Goal: Information Seeking & Learning: Learn about a topic

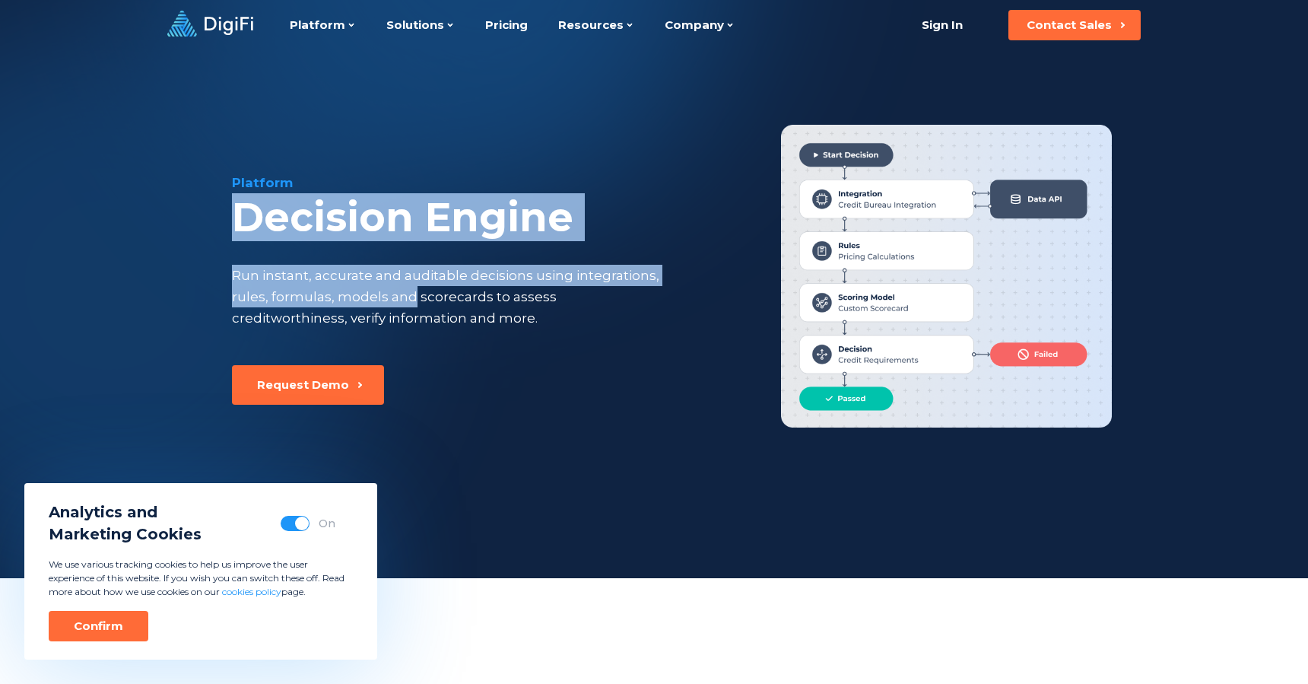
drag, startPoint x: 247, startPoint y: 193, endPoint x: 406, endPoint y: 292, distance: 187.2
click at [406, 292] on div "Platform Decision Engine Run instant, accurate and auditable decisions using in…" at bounding box center [482, 269] width 501 height 192
click at [469, 283] on div "Run instant, accurate and auditable decisions using integrations, rules, formul…" at bounding box center [448, 297] width 432 height 64
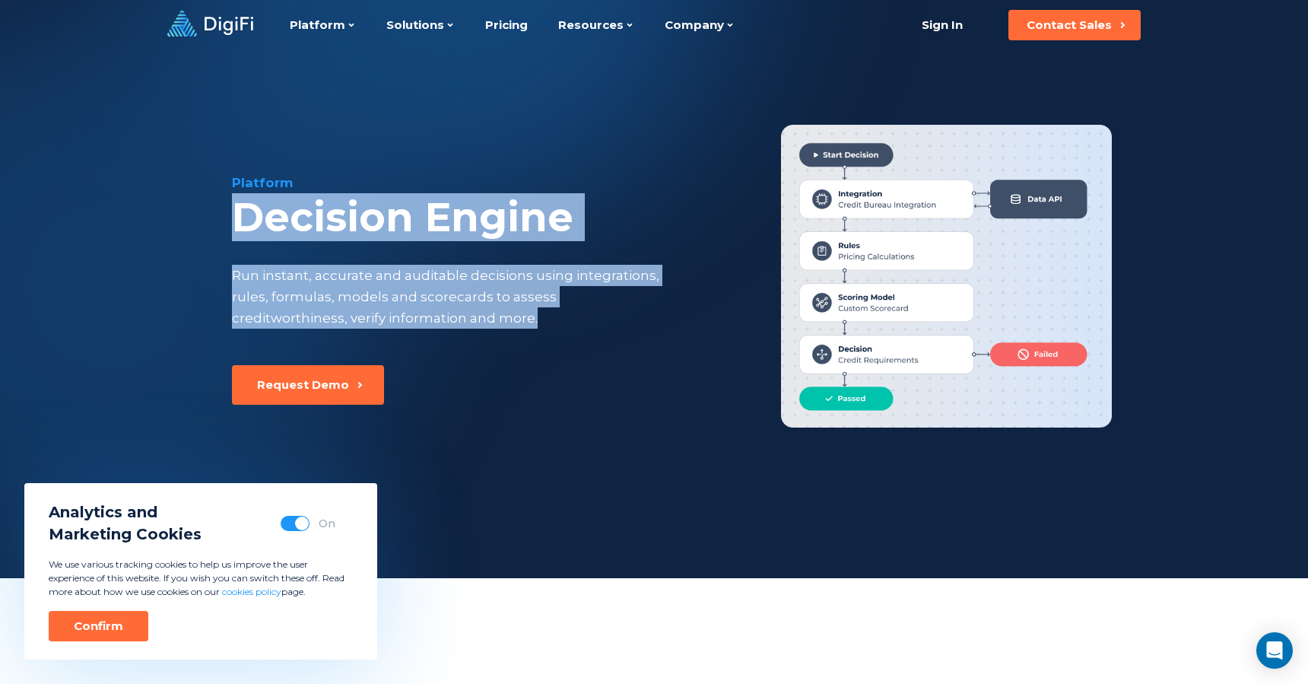
drag, startPoint x: 539, startPoint y: 329, endPoint x: 222, endPoint y: 203, distance: 341.4
click at [222, 203] on div "Platform Decision Engine Run instant, accurate and auditable decisions using in…" at bounding box center [654, 280] width 1039 height 461
drag, startPoint x: 463, startPoint y: 315, endPoint x: 177, endPoint y: 219, distance: 301.6
click at [180, 220] on div "Platform Decision Engine Run instant, accurate and auditable decisions using in…" at bounding box center [654, 280] width 1039 height 461
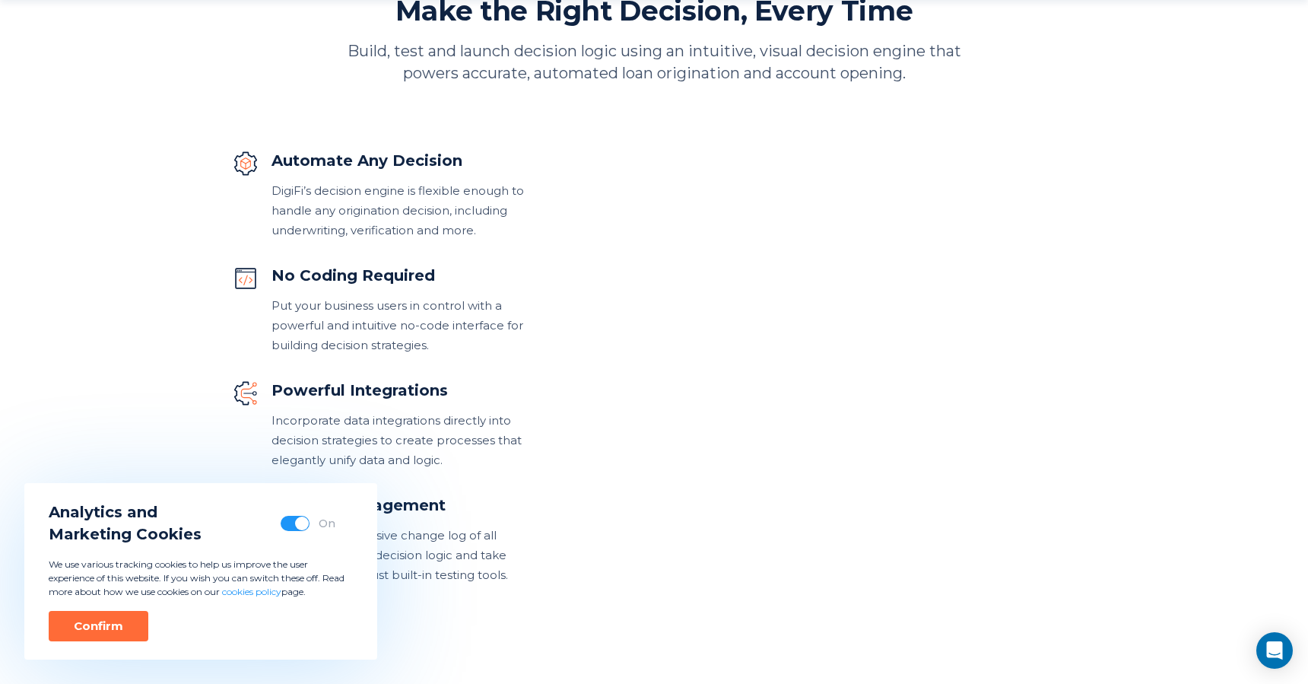
scroll to position [740, 0]
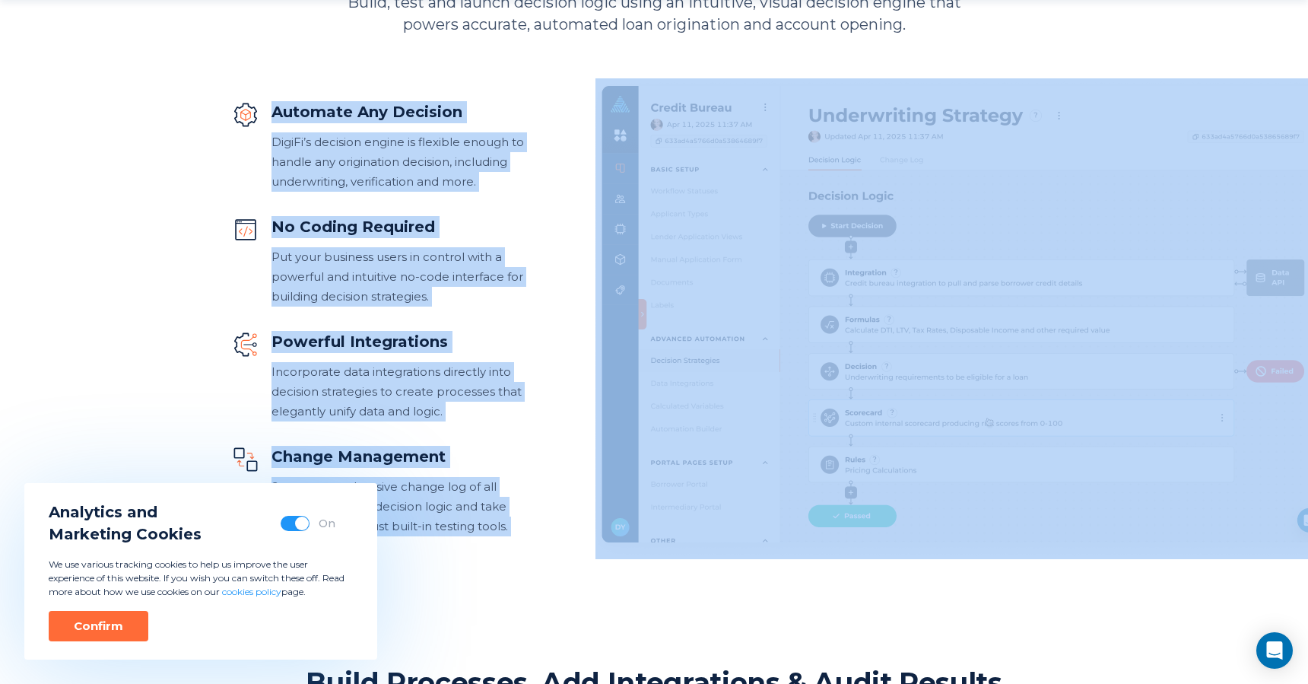
drag, startPoint x: 346, startPoint y: 256, endPoint x: 513, endPoint y: 669, distance: 444.9
click at [513, 668] on div "Platform Decision Engine Run instant, accurate and auditable decisions using in…" at bounding box center [654, 629] width 1308 height 2739
click at [480, 582] on div "Platform Decision Engine Run instant, accurate and auditable decisions using in…" at bounding box center [654, 629] width 1308 height 2739
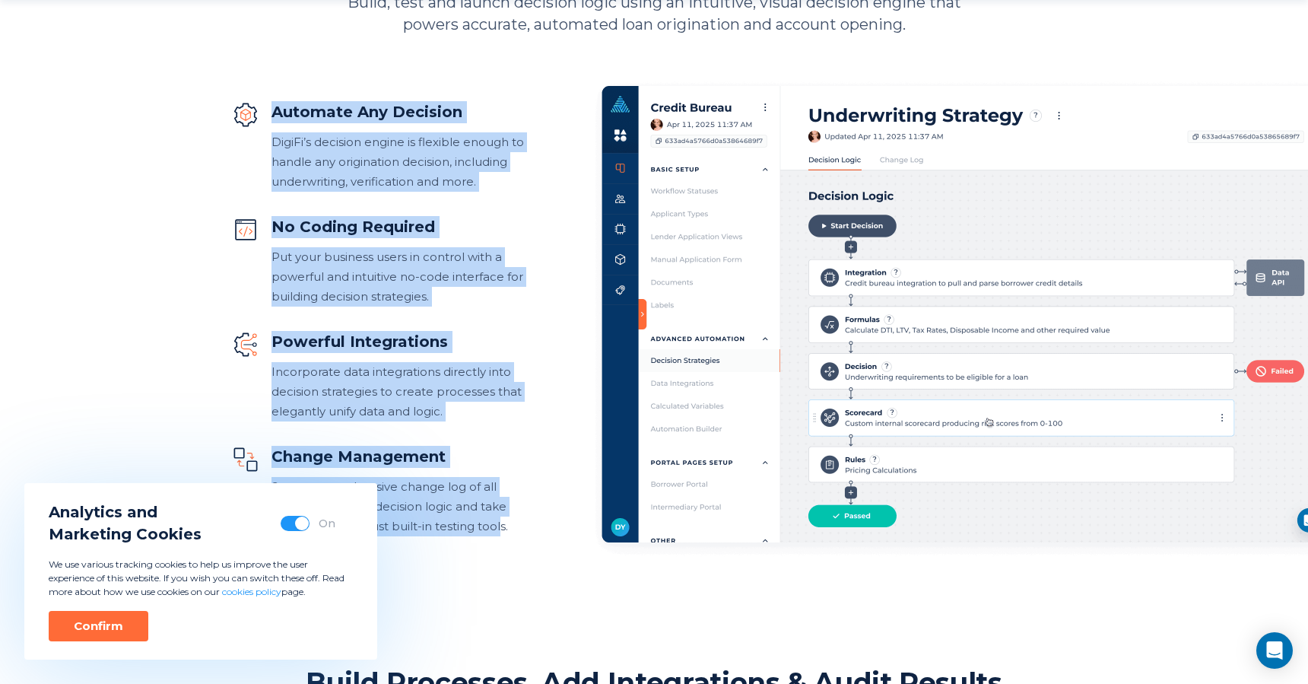
drag, startPoint x: 499, startPoint y: 531, endPoint x: 250, endPoint y: 117, distance: 482.8
click at [250, 117] on div "Automate Any Decision DigiFi’s decision engine is flexible enough to handle any…" at bounding box center [379, 318] width 295 height 435
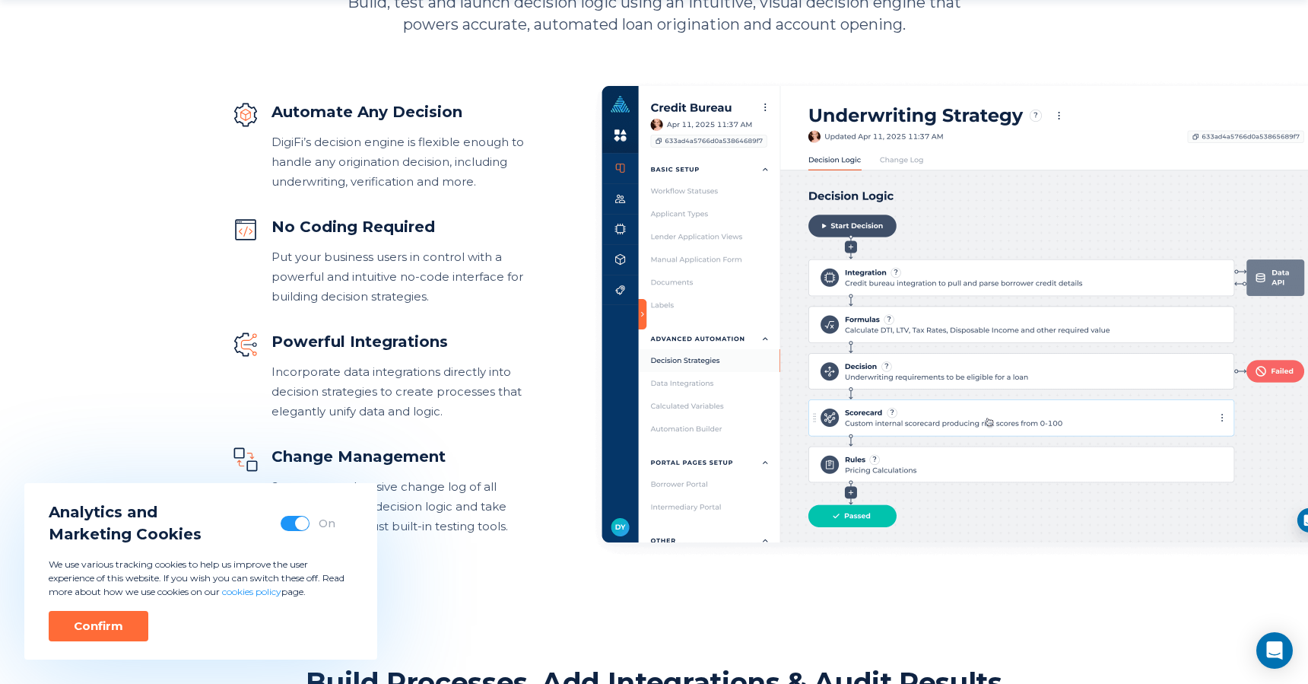
click at [351, 176] on div "DigiFi’s decision engine is flexible enough to handle any origination decision,…" at bounding box center [400, 161] width 256 height 59
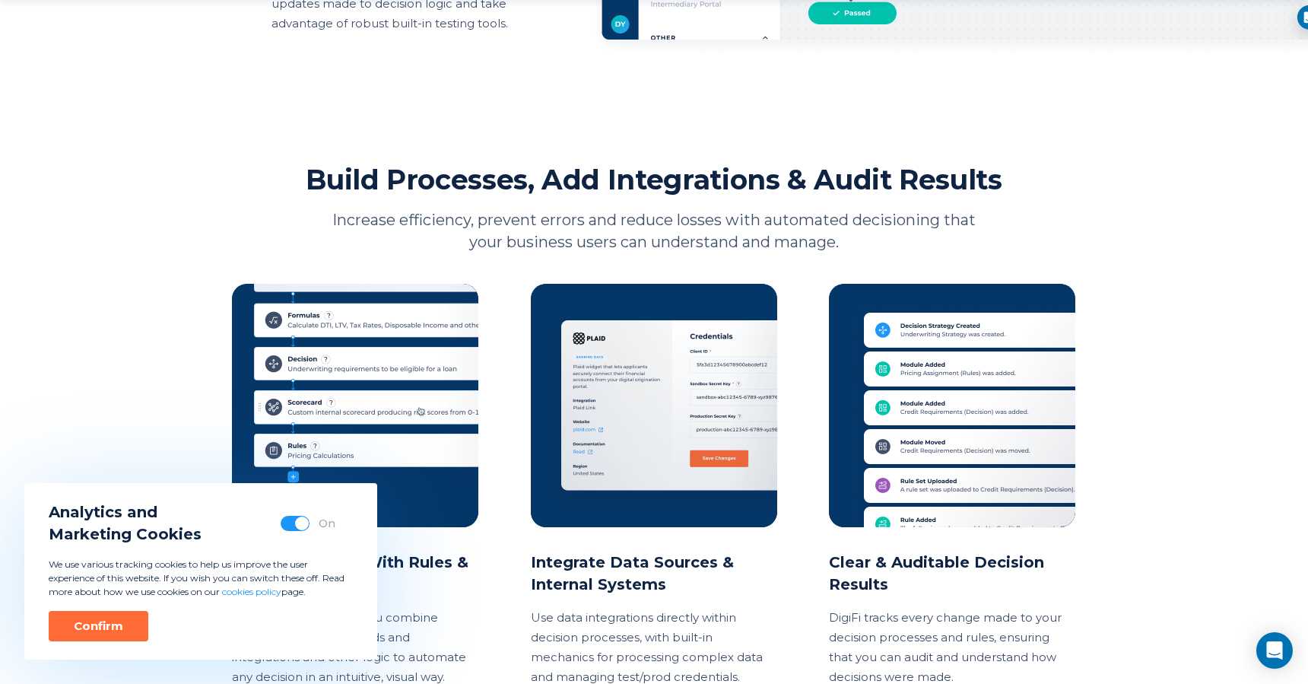
scroll to position [1432, 0]
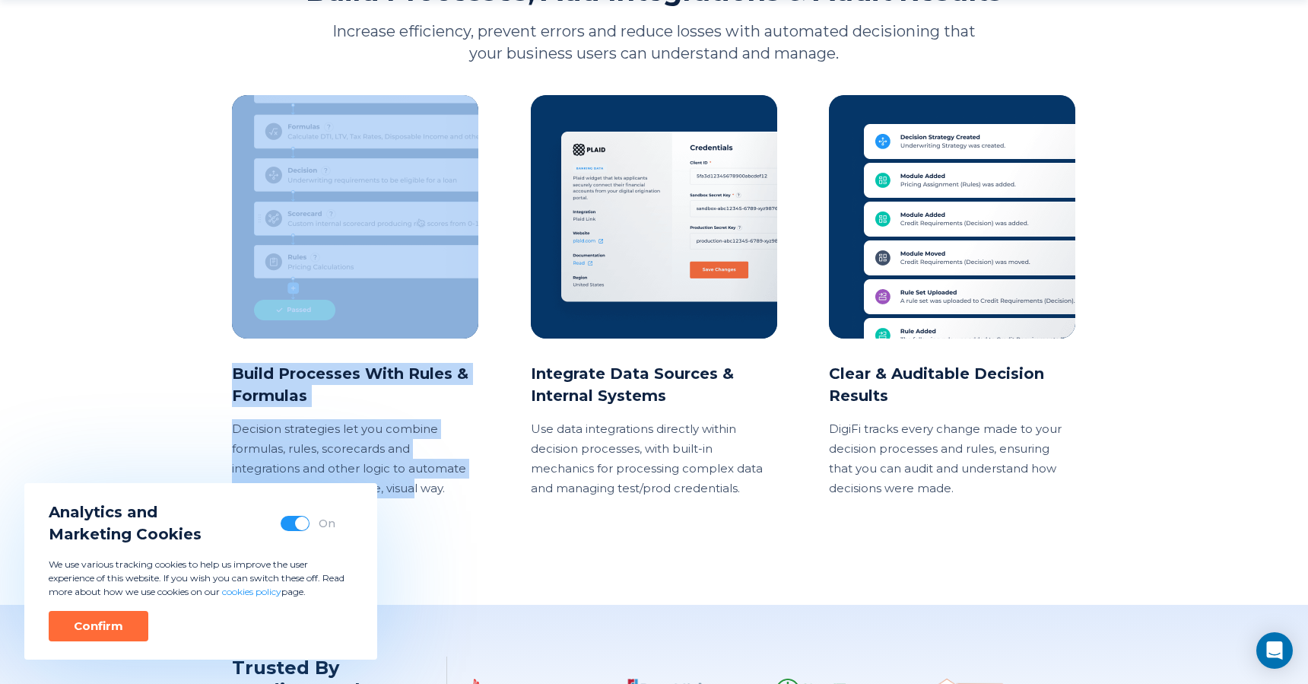
drag, startPoint x: 218, startPoint y: 348, endPoint x: 459, endPoint y: 523, distance: 297.9
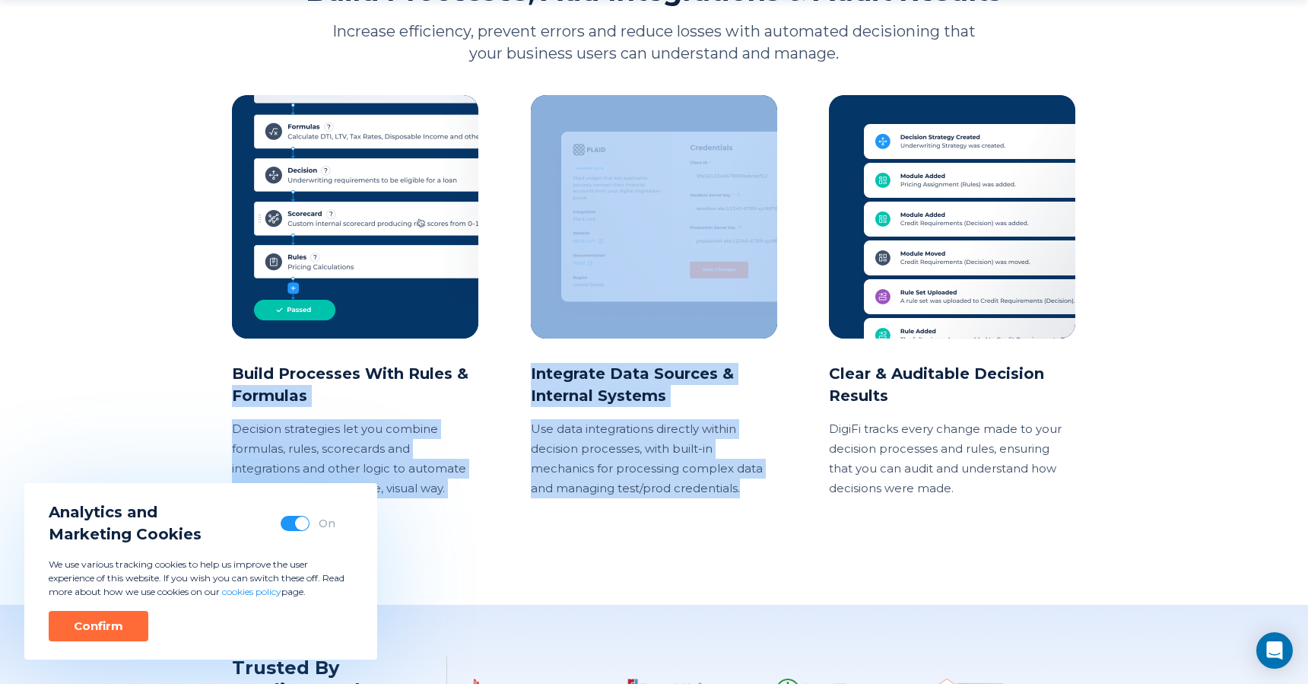
drag, startPoint x: 546, startPoint y: 406, endPoint x: 676, endPoint y: 524, distance: 175.6
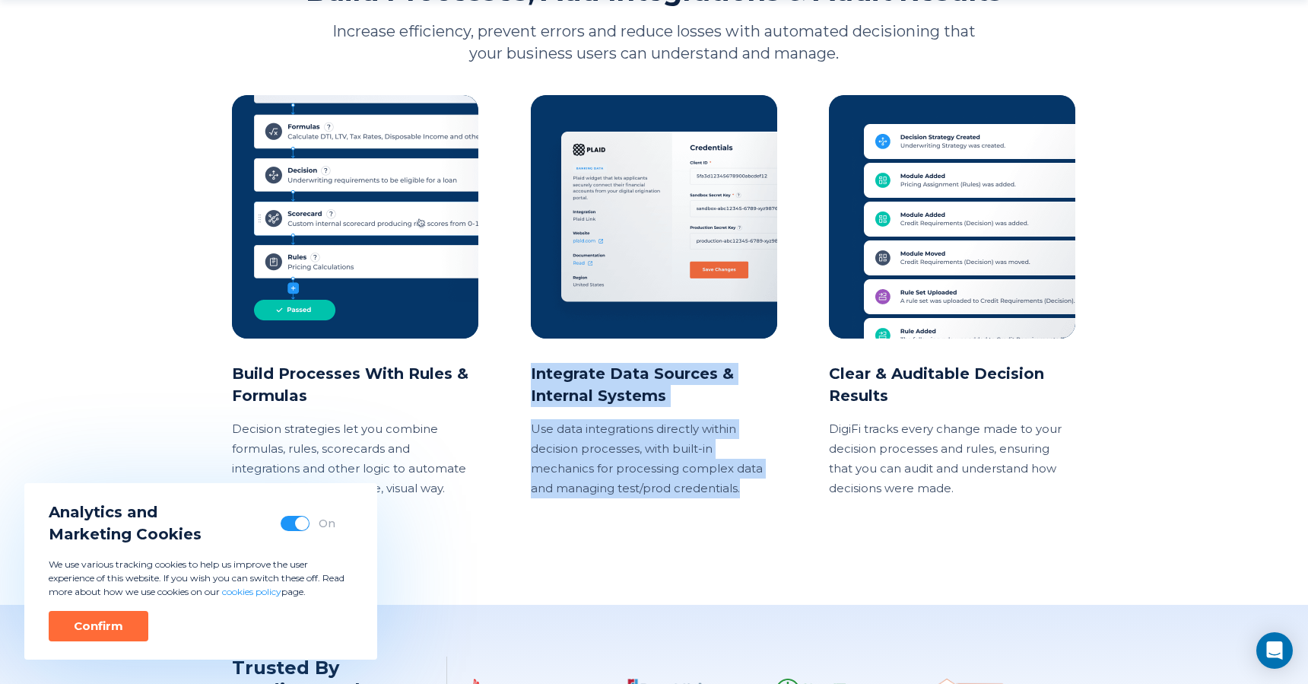
drag, startPoint x: 755, startPoint y: 501, endPoint x: 551, endPoint y: 352, distance: 251.9
click at [551, 352] on div "Integrate Data Sources & Internal Systems Use data integrations directly within…" at bounding box center [654, 296] width 247 height 403
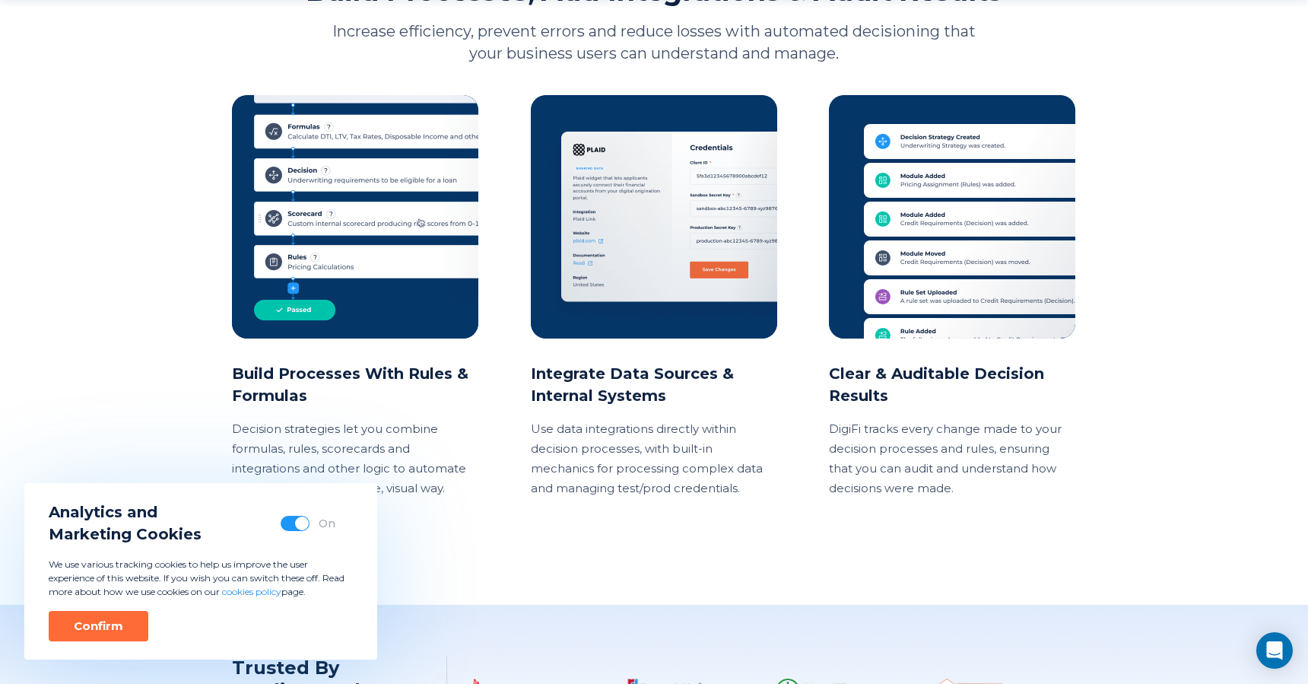
scroll to position [2112, 0]
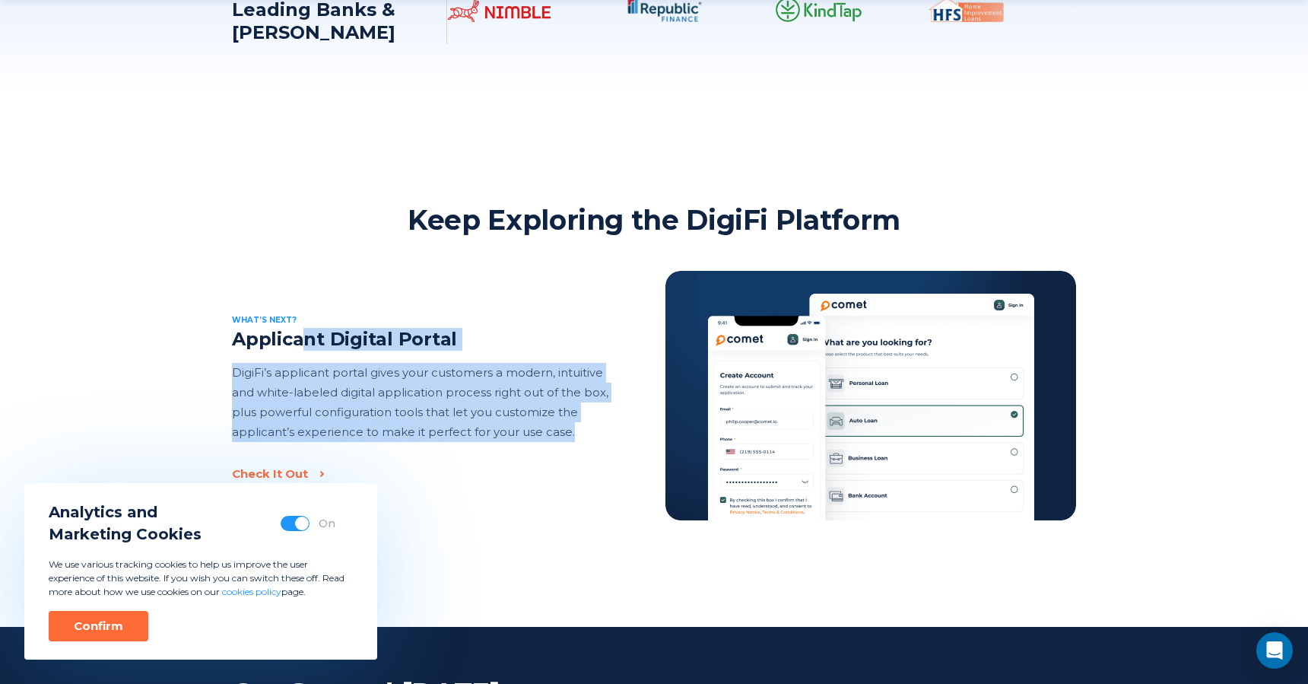
drag, startPoint x: 616, startPoint y: 453, endPoint x: 300, endPoint y: 331, distance: 339.3
click at [301, 331] on div "What’s next? Applicant Digital Portal DigiFi’s applicant portal gives your cust…" at bounding box center [654, 395] width 844 height 249
click at [283, 386] on p "DigiFi’s applicant portal gives your customers a modern, intuitive and white-la…" at bounding box center [420, 402] width 377 height 79
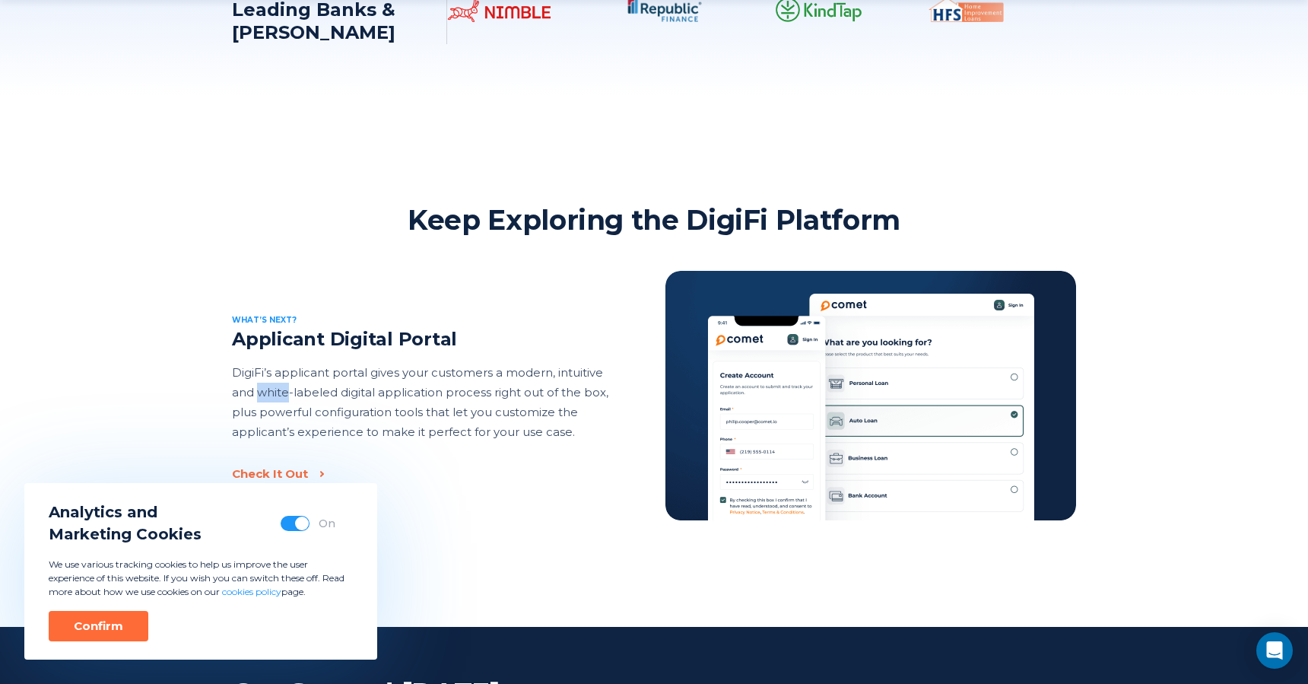
click at [283, 386] on p "DigiFi’s applicant portal gives your customers a modern, intuitive and white-la…" at bounding box center [420, 402] width 377 height 79
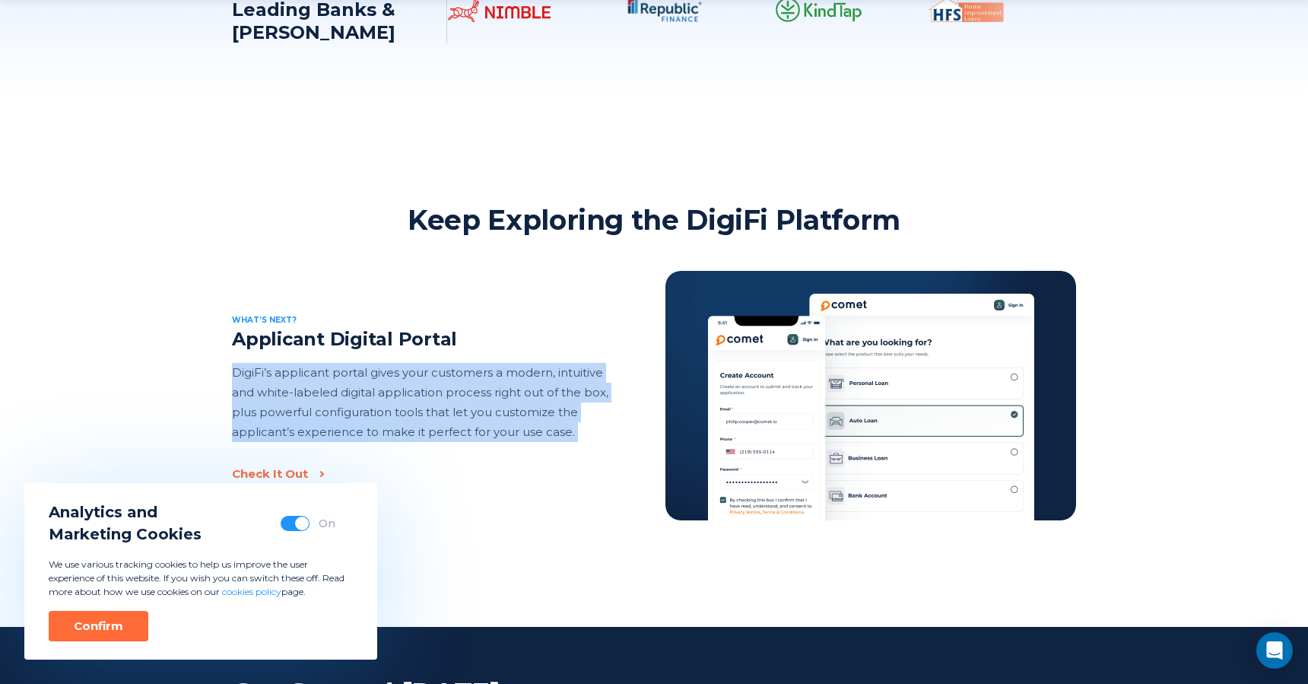
click at [283, 386] on p "DigiFi’s applicant portal gives your customers a modern, intuitive and white-la…" at bounding box center [420, 402] width 377 height 79
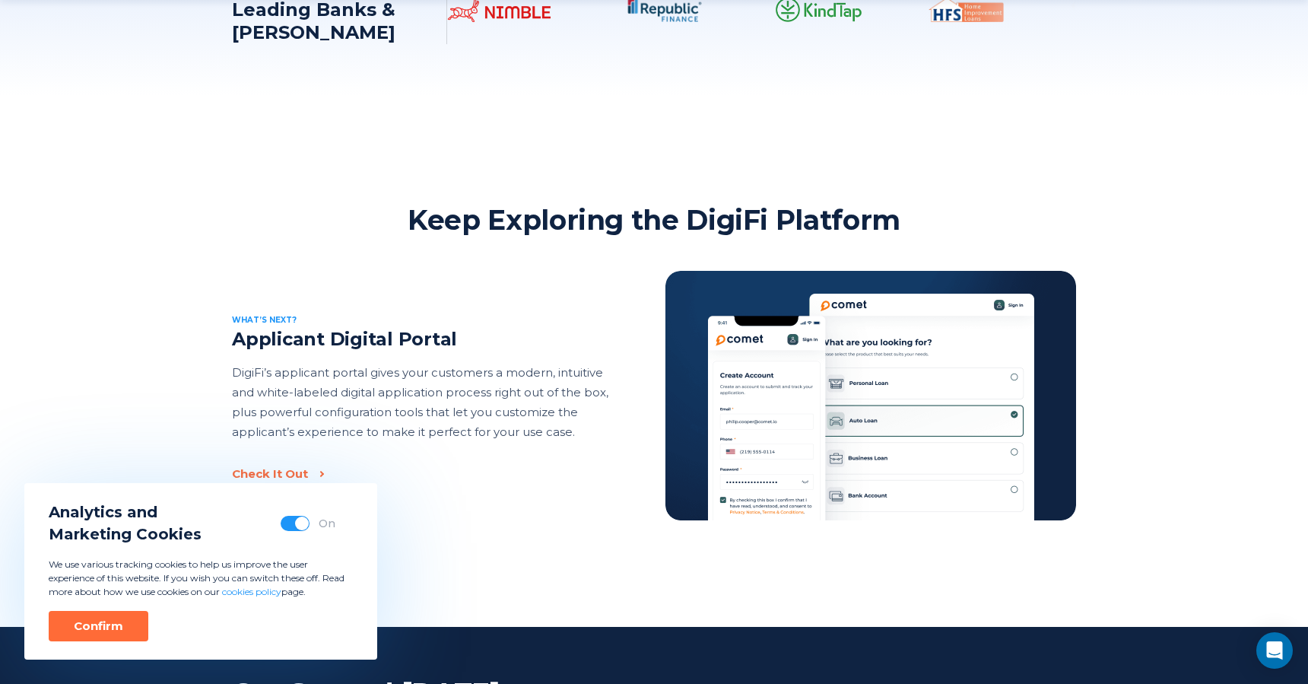
click at [142, 352] on div "Keep Exploring the DigiFi Platform What’s next? Applicant Digital Portal DigiFi…" at bounding box center [654, 361] width 1308 height 318
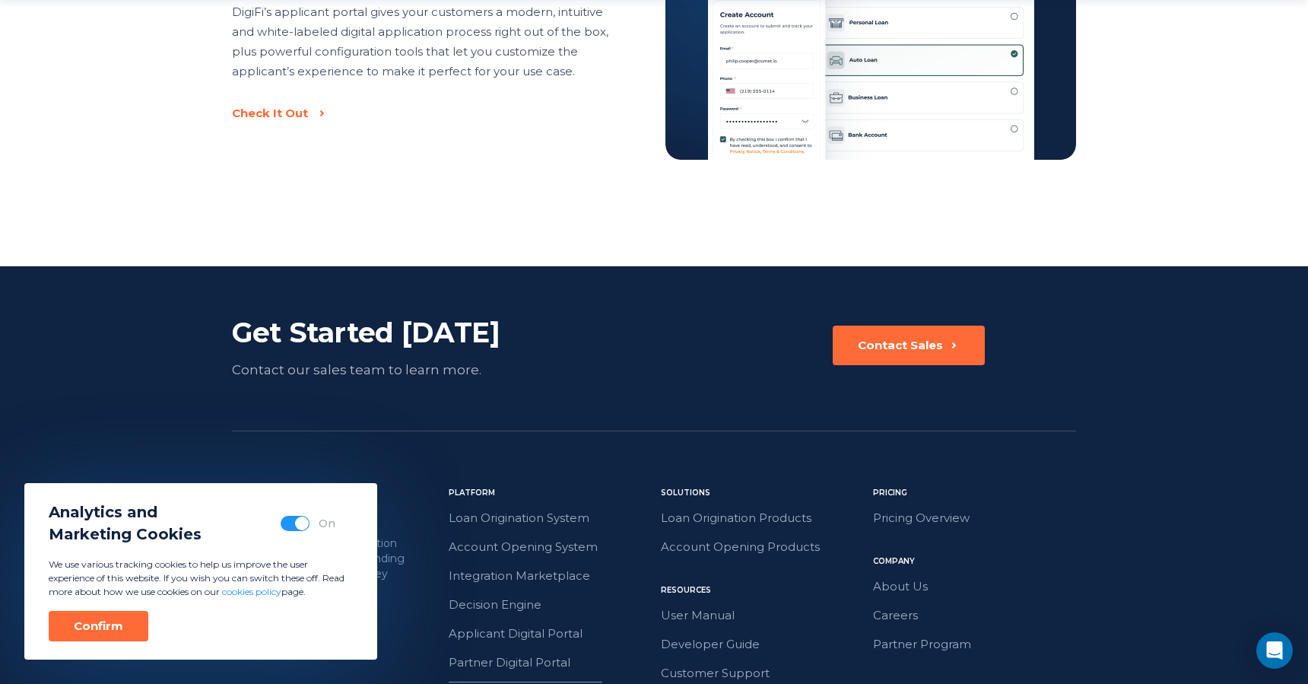
scroll to position [2661, 0]
